Goal: Information Seeking & Learning: Learn about a topic

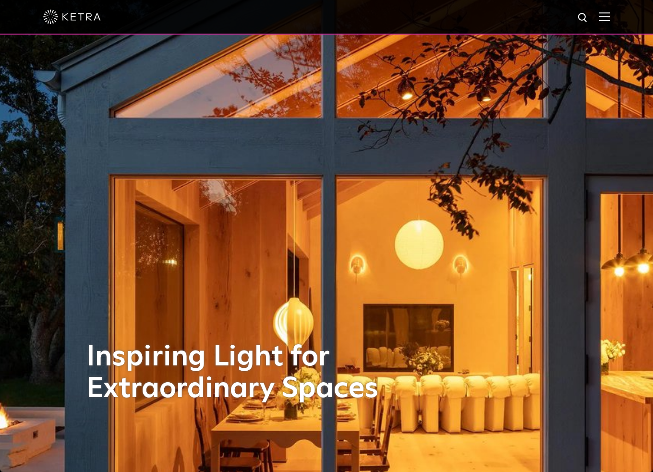
click at [610, 18] on img at bounding box center [605, 16] width 11 height 9
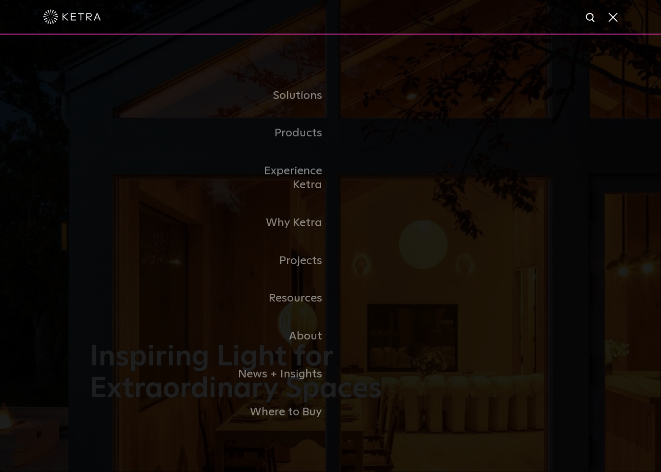
click at [0, 0] on link "Residential Products" at bounding box center [0, 0] width 0 height 0
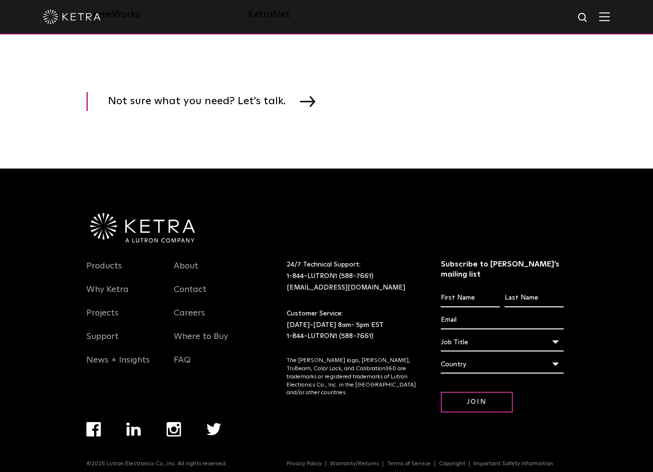
scroll to position [1473, 0]
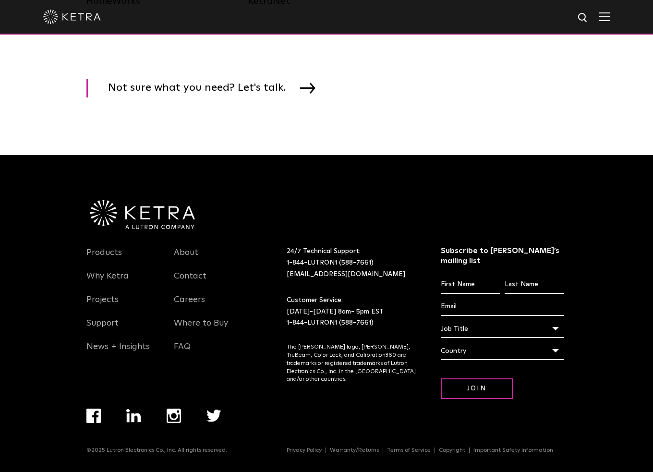
click at [503, 98] on span "Not sure what you need? Let's talk." at bounding box center [324, 86] width 476 height 21
